Goal: Information Seeking & Learning: Understand process/instructions

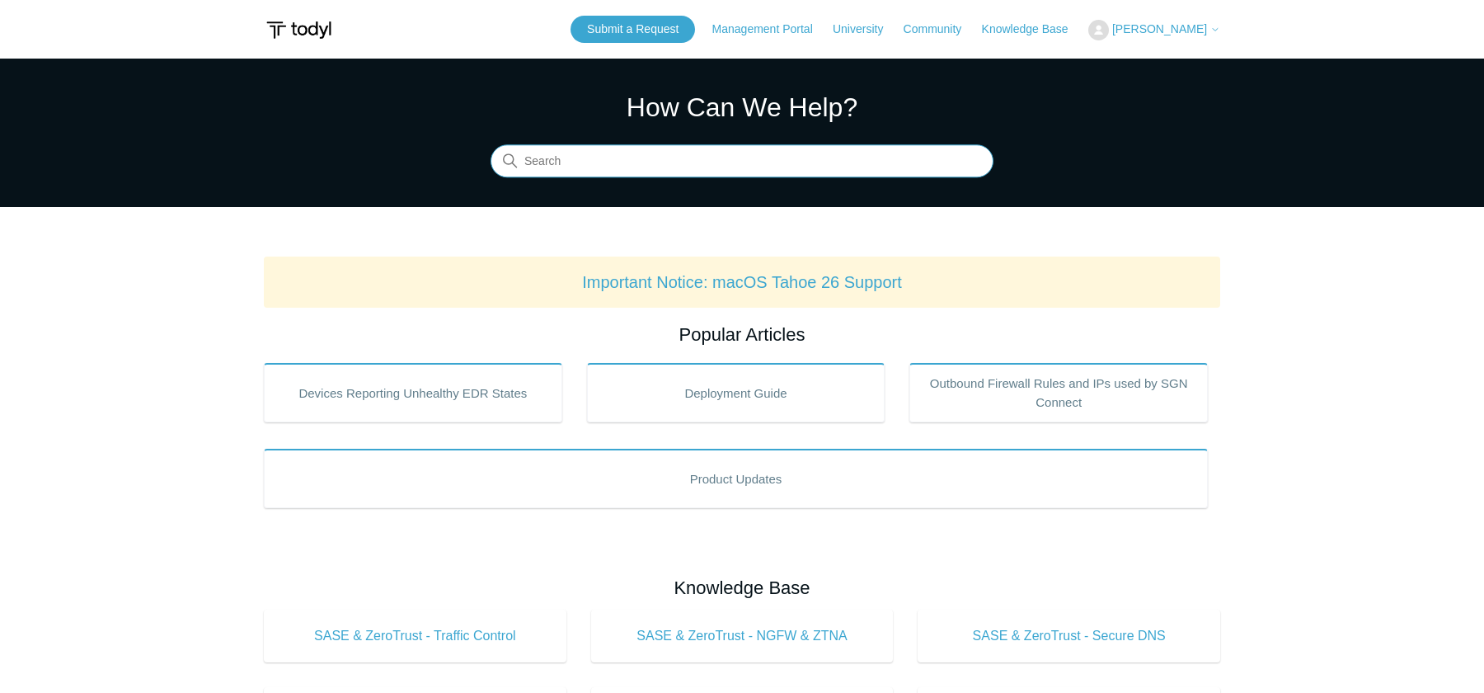
click at [637, 167] on input "Search" at bounding box center [742, 161] width 503 height 33
click at [789, 176] on input "todyl uninstall" at bounding box center [742, 161] width 503 height 33
click at [806, 167] on input "todyl uninstall" at bounding box center [742, 161] width 503 height 33
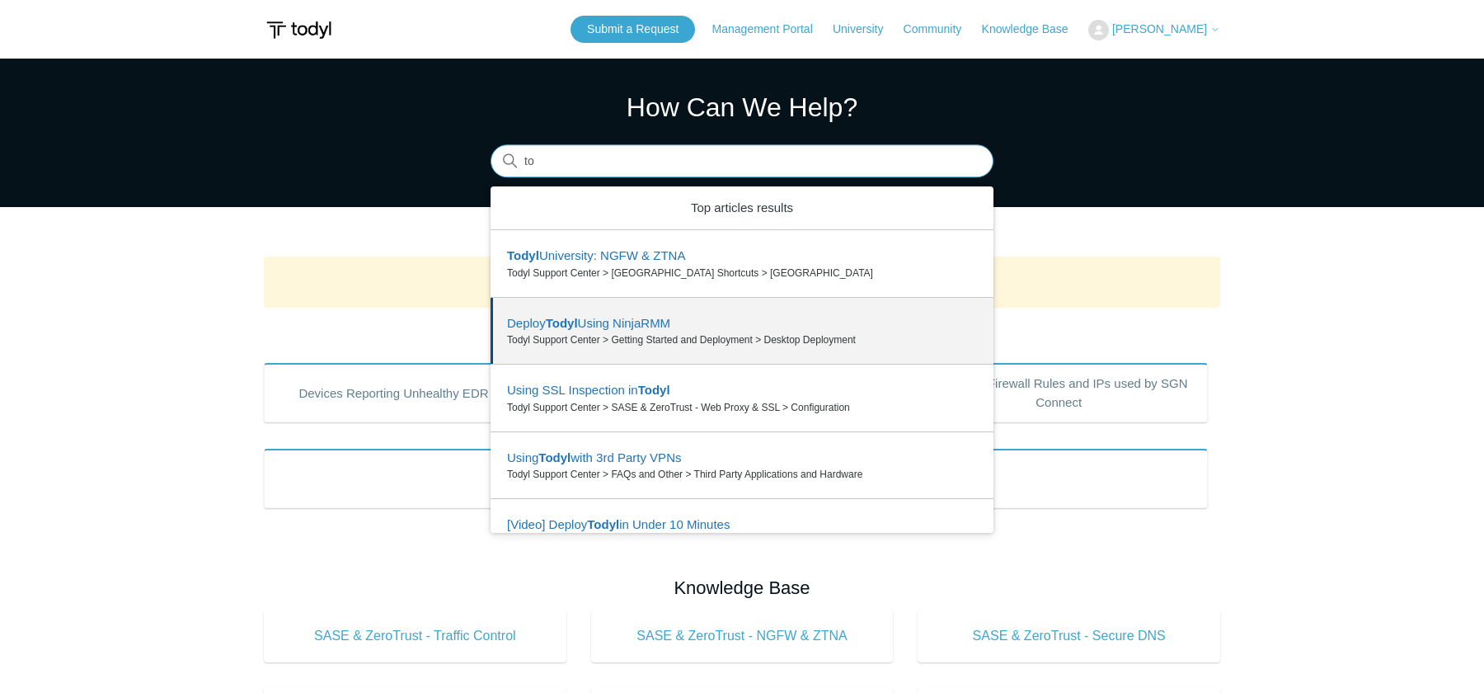
type input "t"
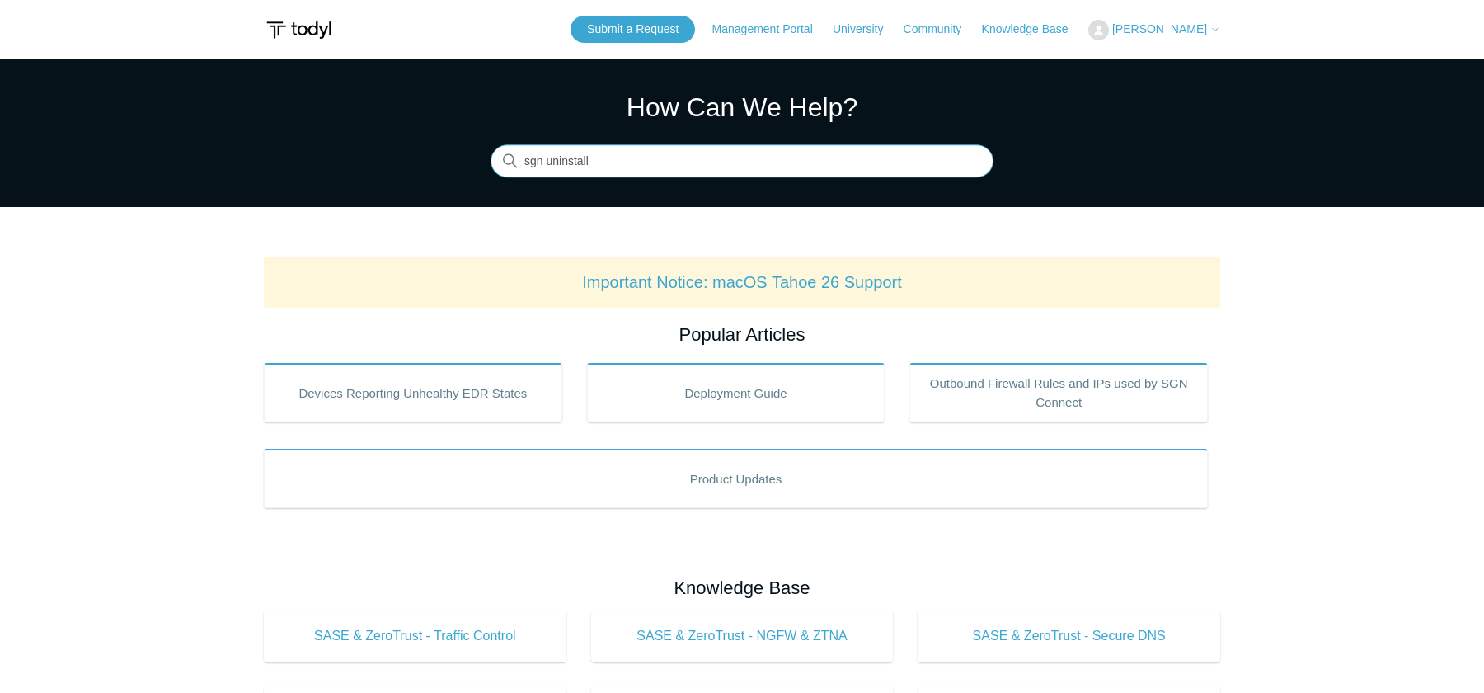
type input "sgn uninstall"
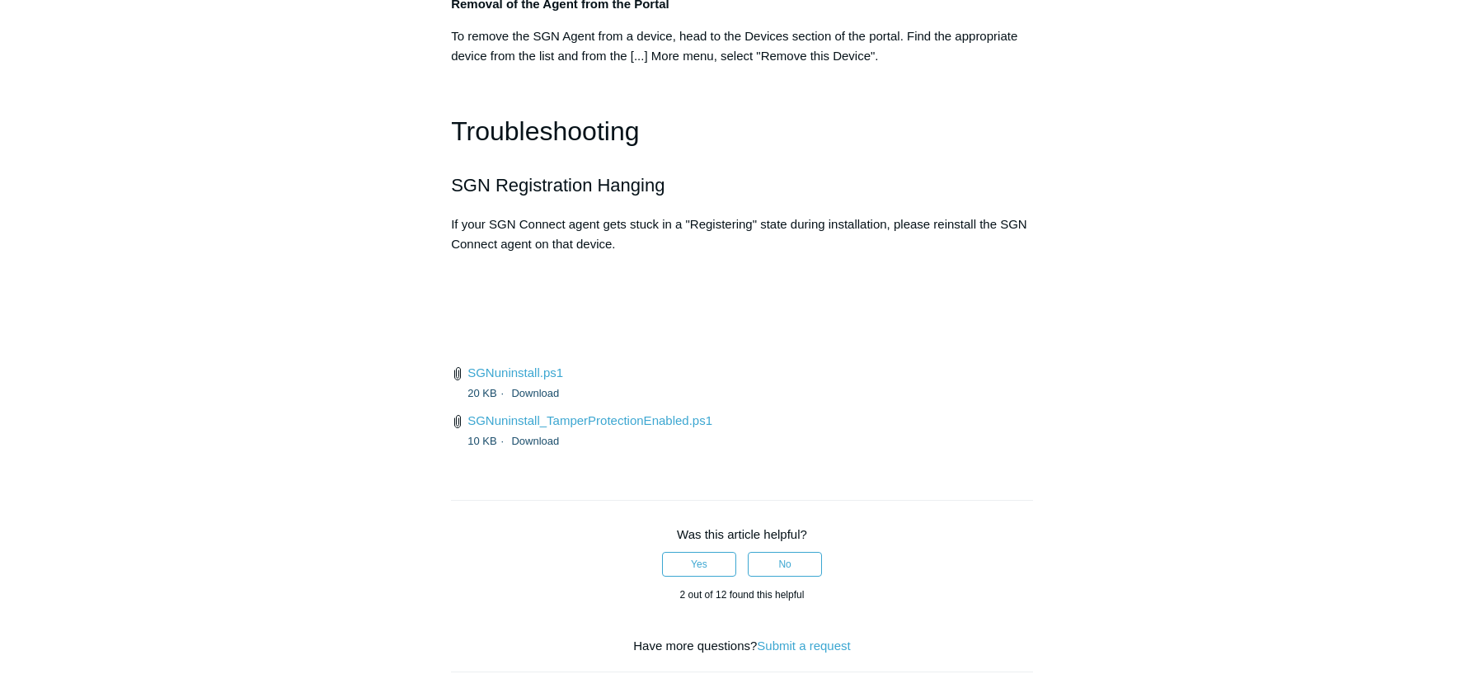
scroll to position [3770, 0]
copy ol "Navigate to ‘Computer\HKEY_LOCAL_MACHINE\SOFTWARE\WOW6432Node'"
